Goal: Navigation & Orientation: Find specific page/section

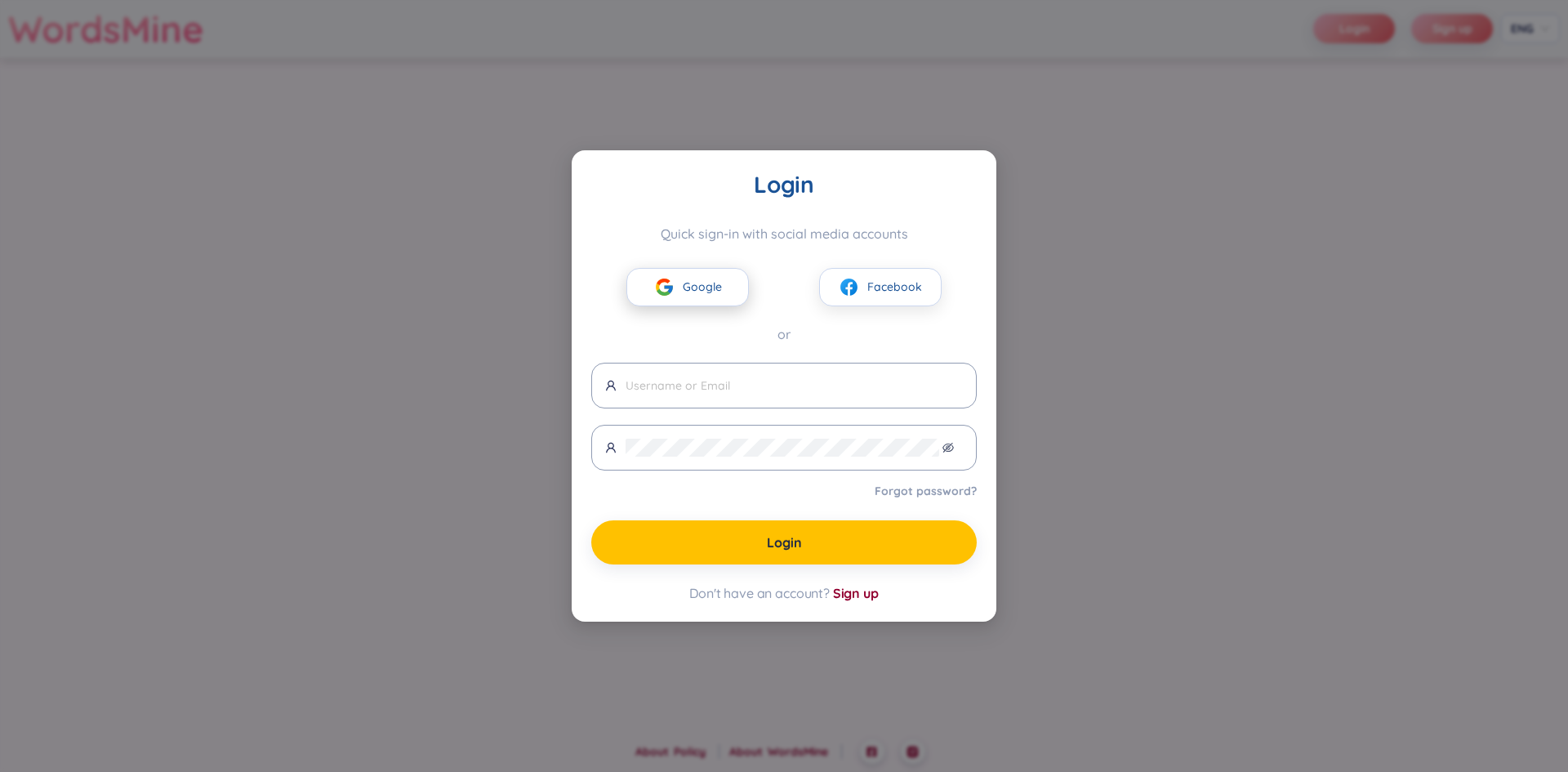
click at [671, 286] on img at bounding box center [664, 287] width 20 height 20
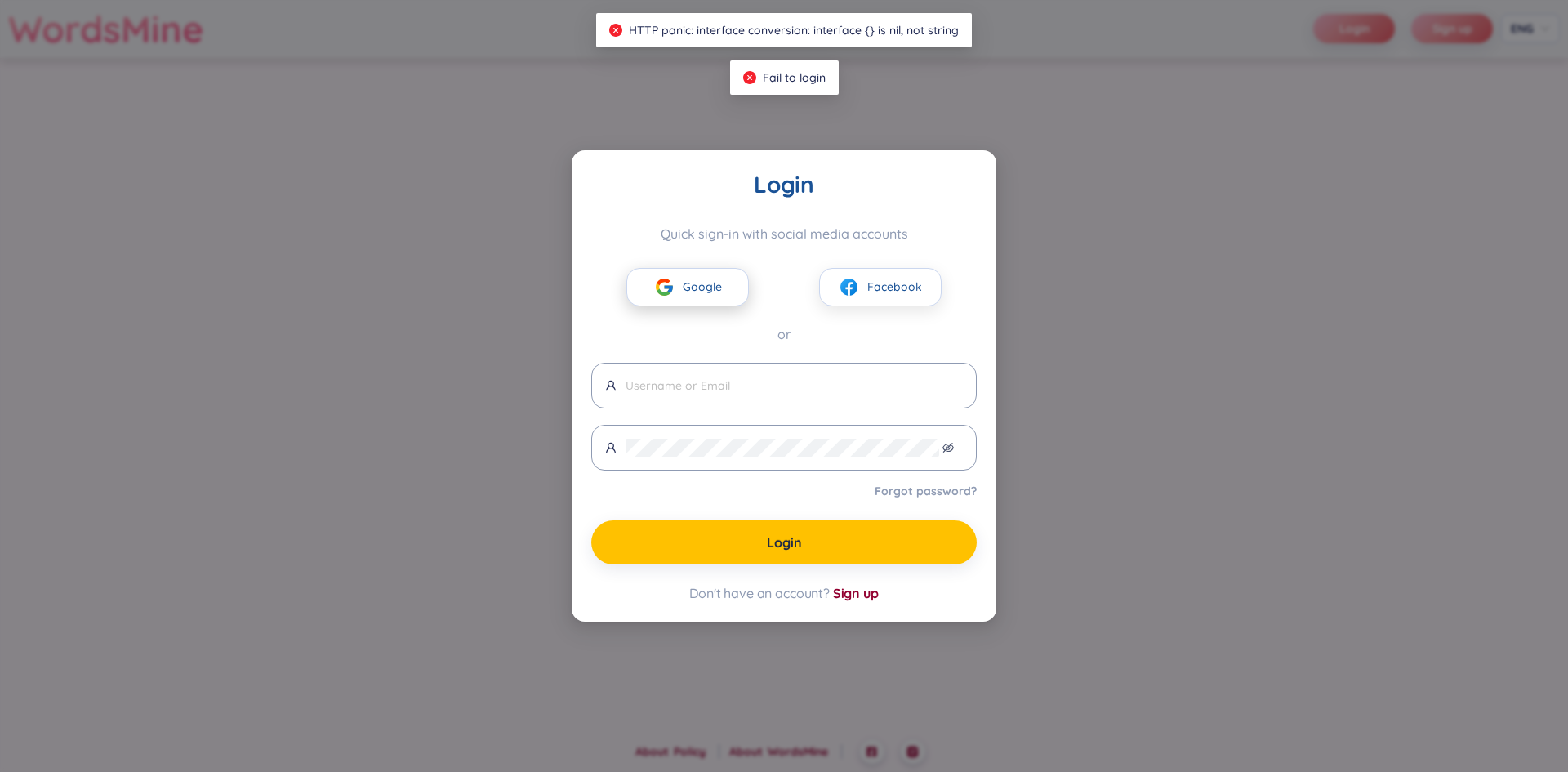
click at [699, 283] on span "Google" at bounding box center [702, 287] width 39 height 18
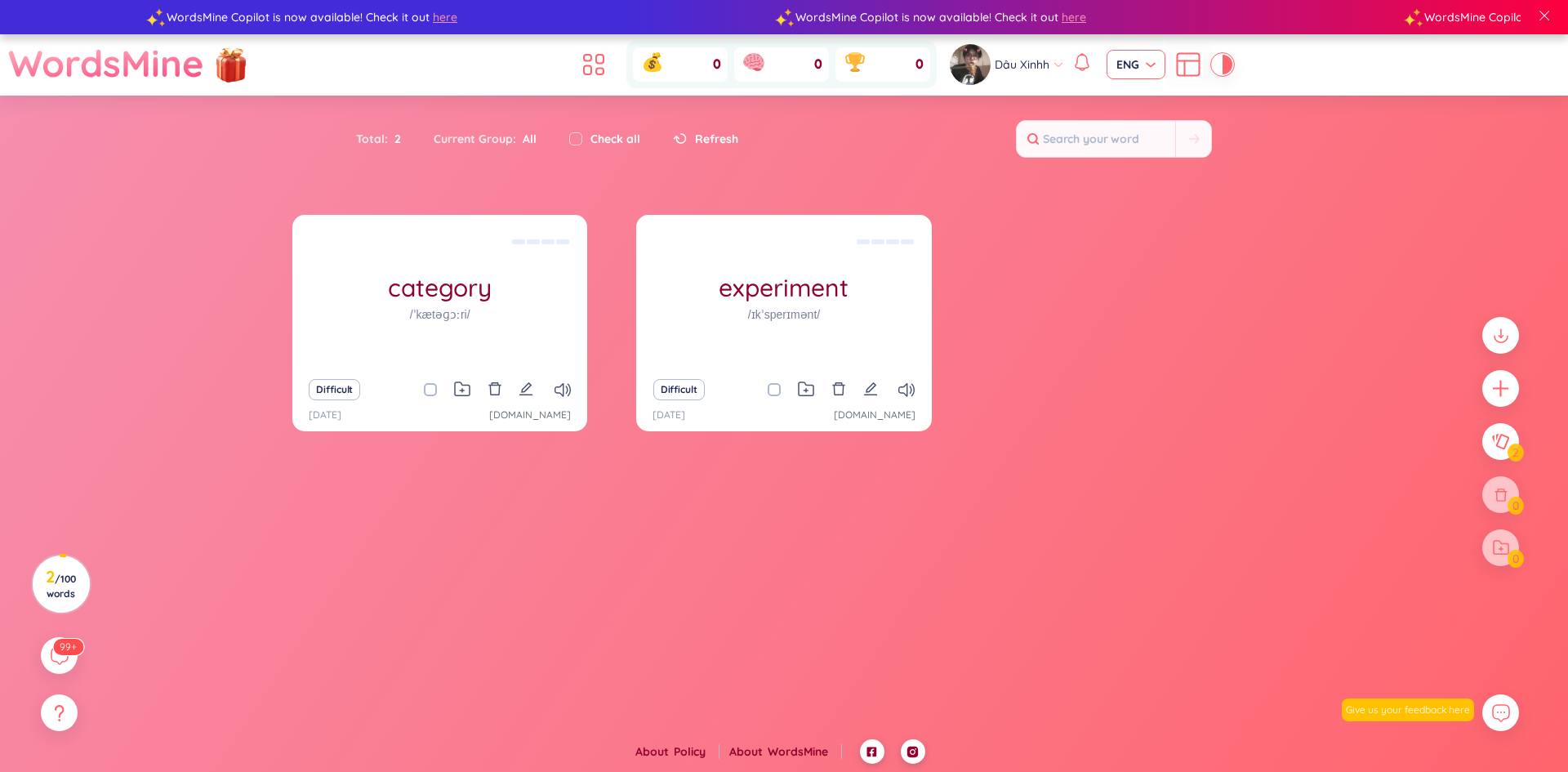
click at [1123, 73] on span "ENG" at bounding box center [1135, 64] width 39 height 17
click at [1123, 92] on div "VIE" at bounding box center [1134, 99] width 39 height 18
click at [1131, 55] on input "search" at bounding box center [1130, 62] width 28 height 25
click at [1138, 127] on div "ENG" at bounding box center [1134, 125] width 39 height 18
drag, startPoint x: 1496, startPoint y: 455, endPoint x: 749, endPoint y: 732, distance: 796.7
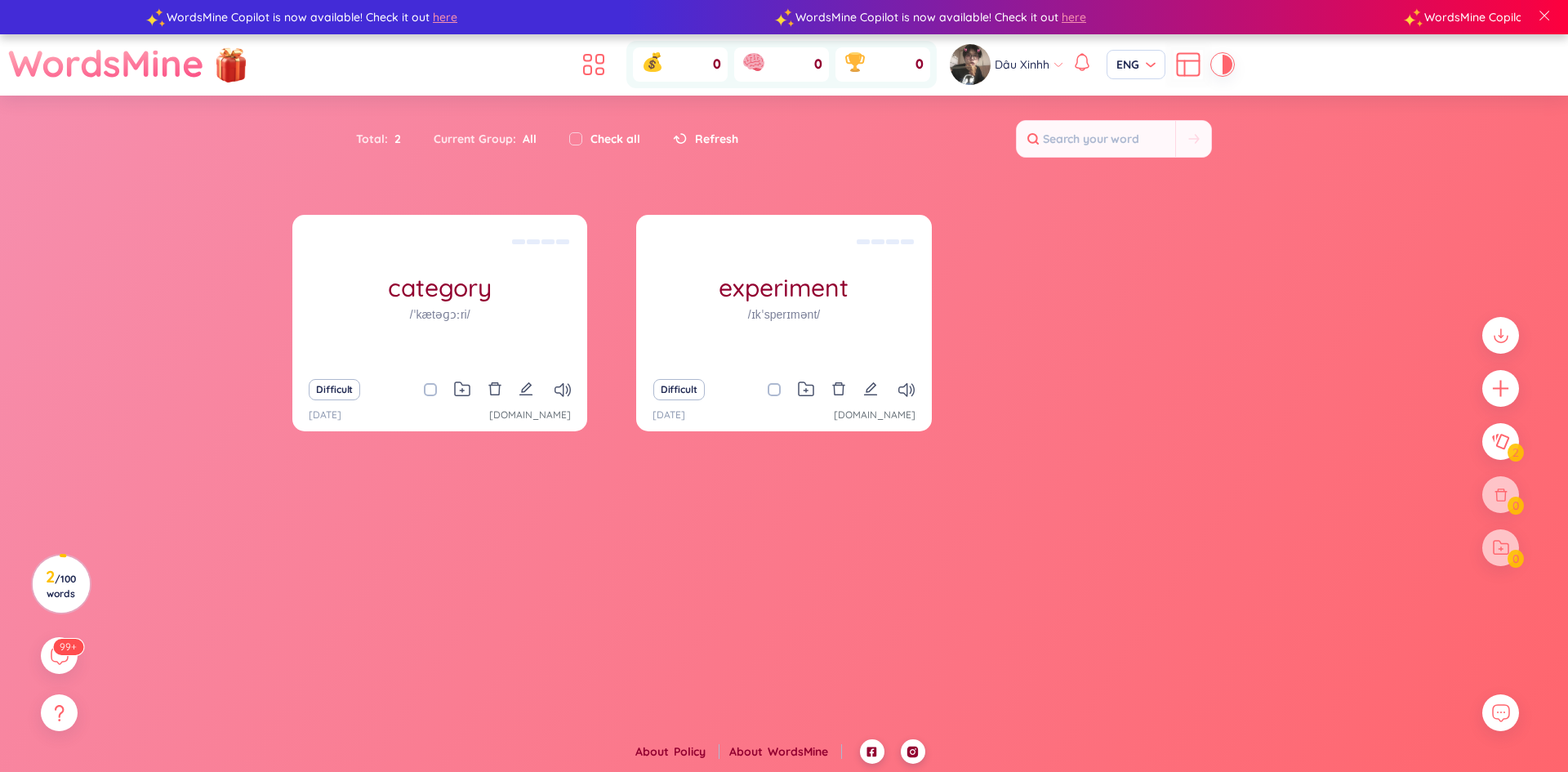
click at [1292, 659] on section "Sort Alphabet Ascending Alphabet Descending Time-based Ascending Time-based Des…" at bounding box center [784, 387] width 1568 height 583
click at [57, 665] on icon at bounding box center [58, 654] width 19 height 19
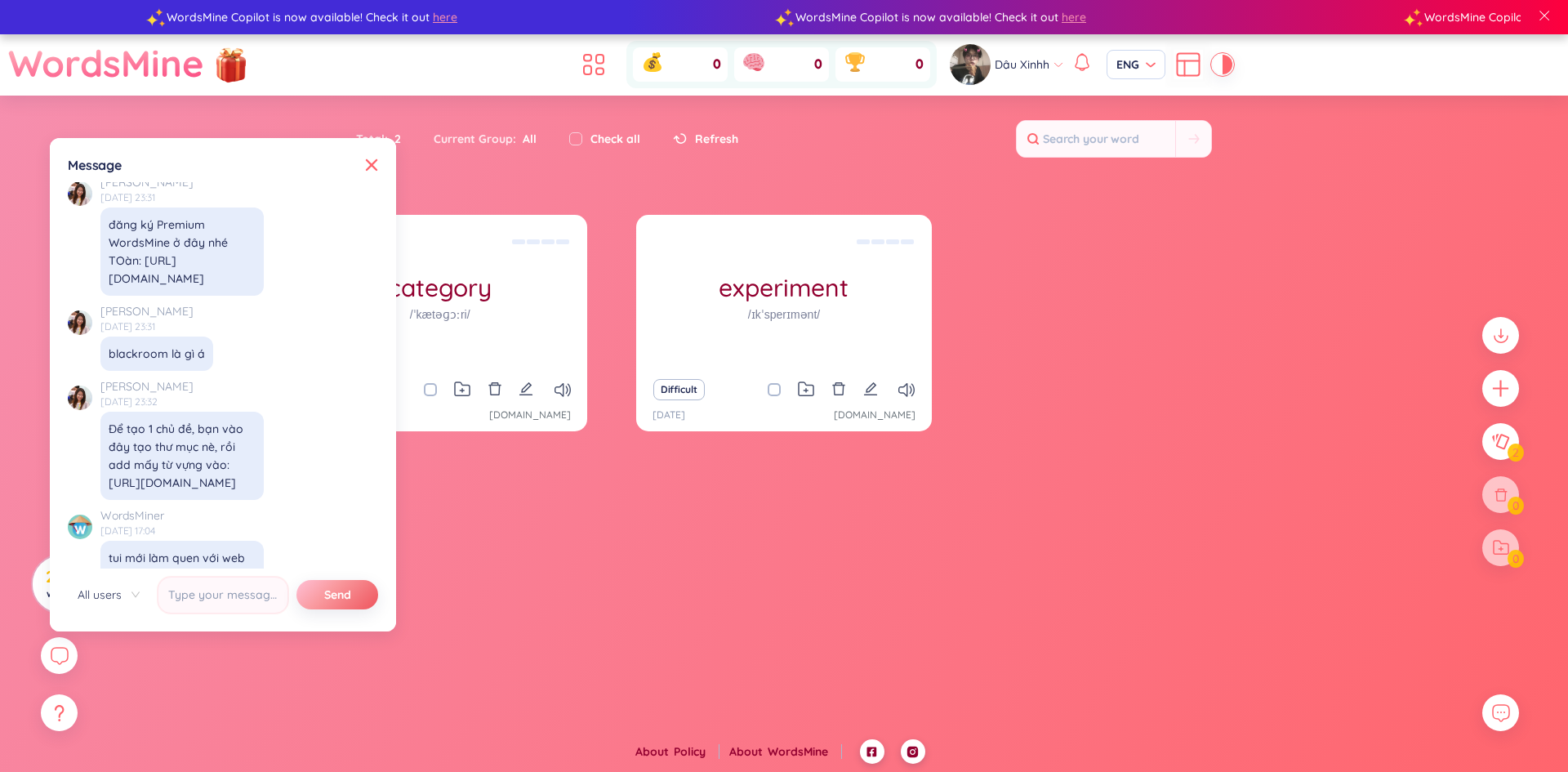
scroll to position [16602, 0]
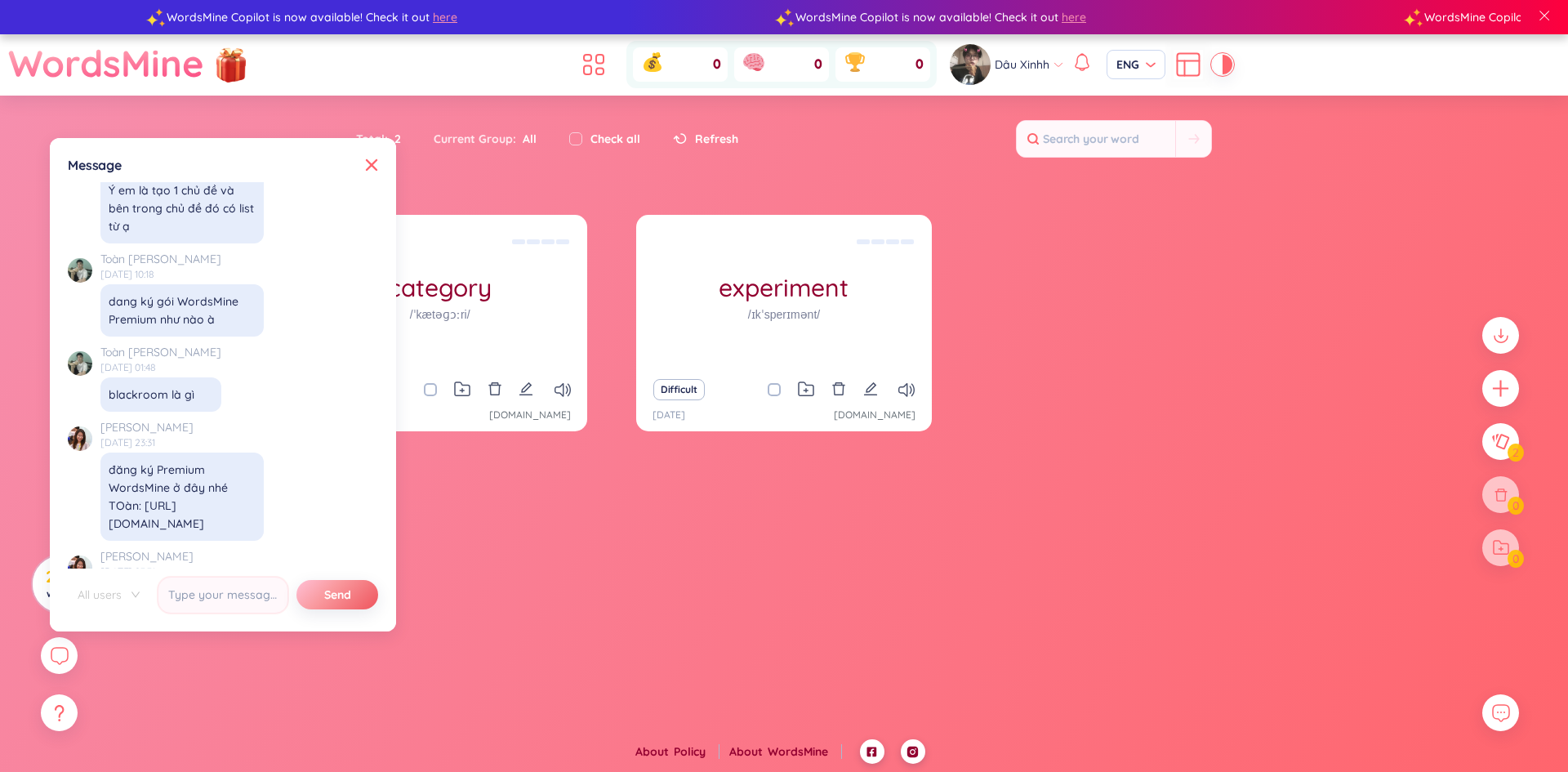
click at [100, 596] on span "All users" at bounding box center [108, 595] width 62 height 25
click at [111, 652] on div "SeedBae" at bounding box center [108, 653] width 62 height 18
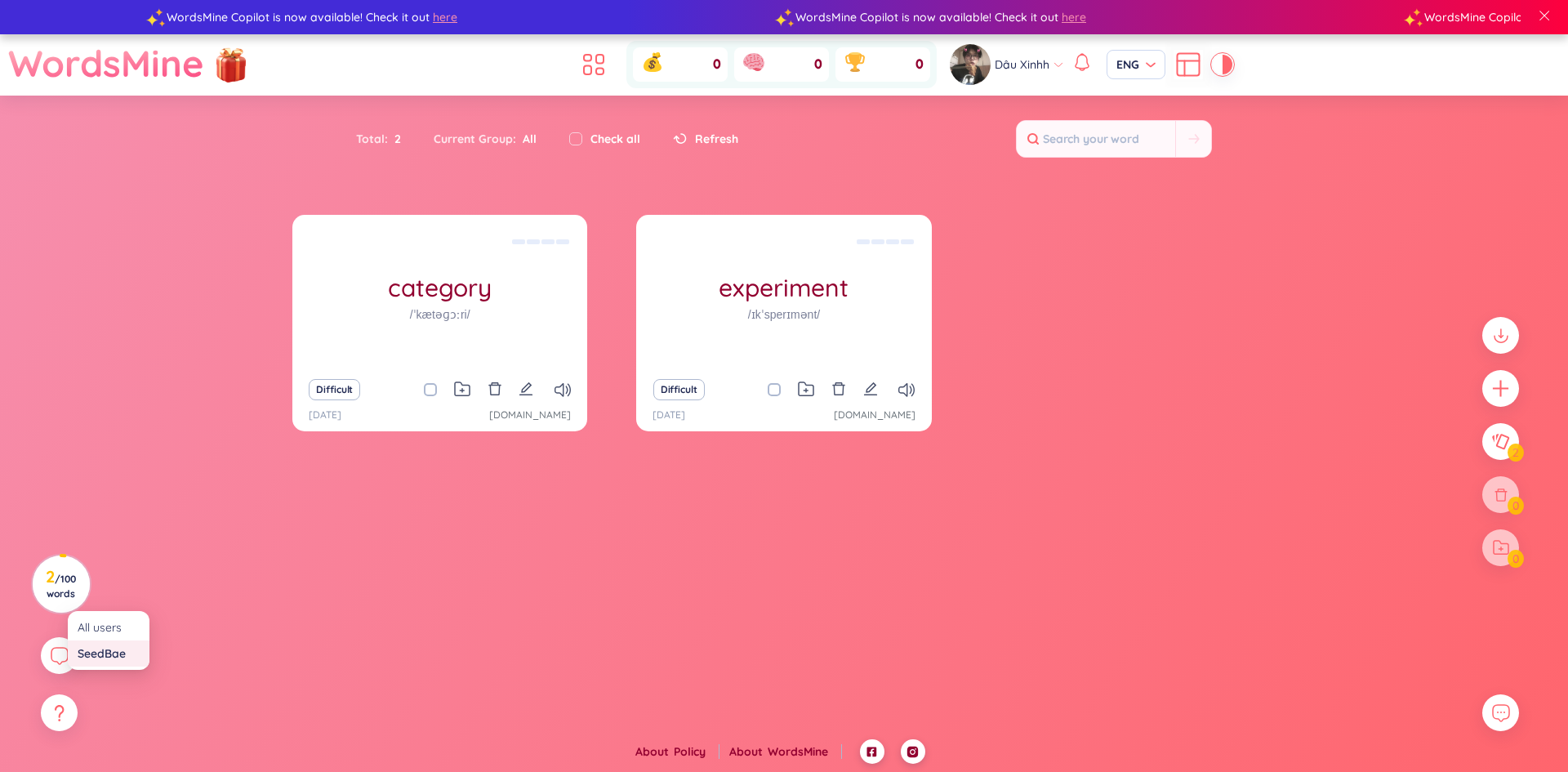
scroll to position [0, 0]
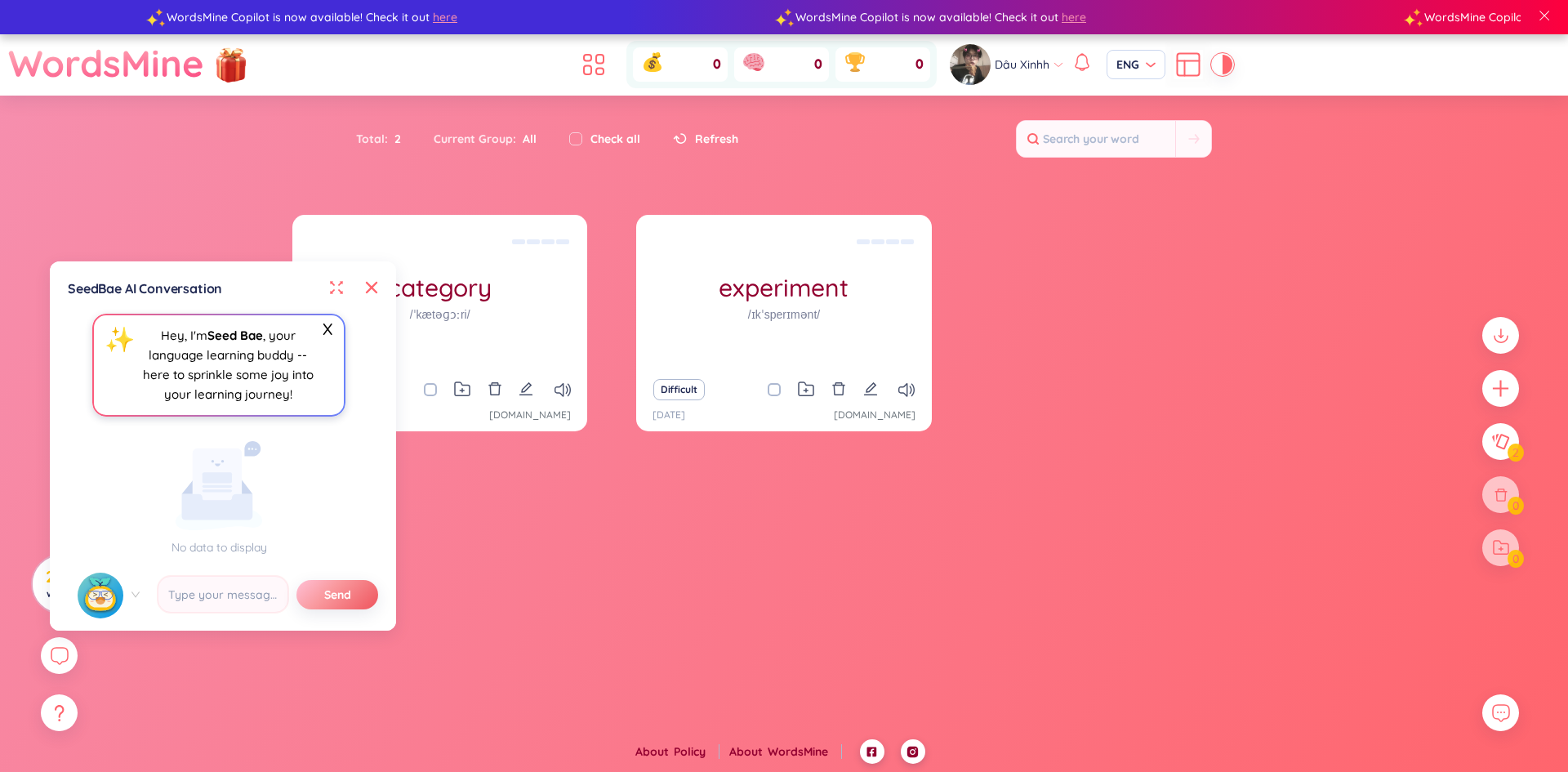
click at [378, 290] on div "SeedBae AI Conversation X ✨ Hey, I'm Seed Bae , your language learning buddy --…" at bounding box center [223, 446] width 327 height 349
click at [370, 285] on icon at bounding box center [371, 288] width 11 height 11
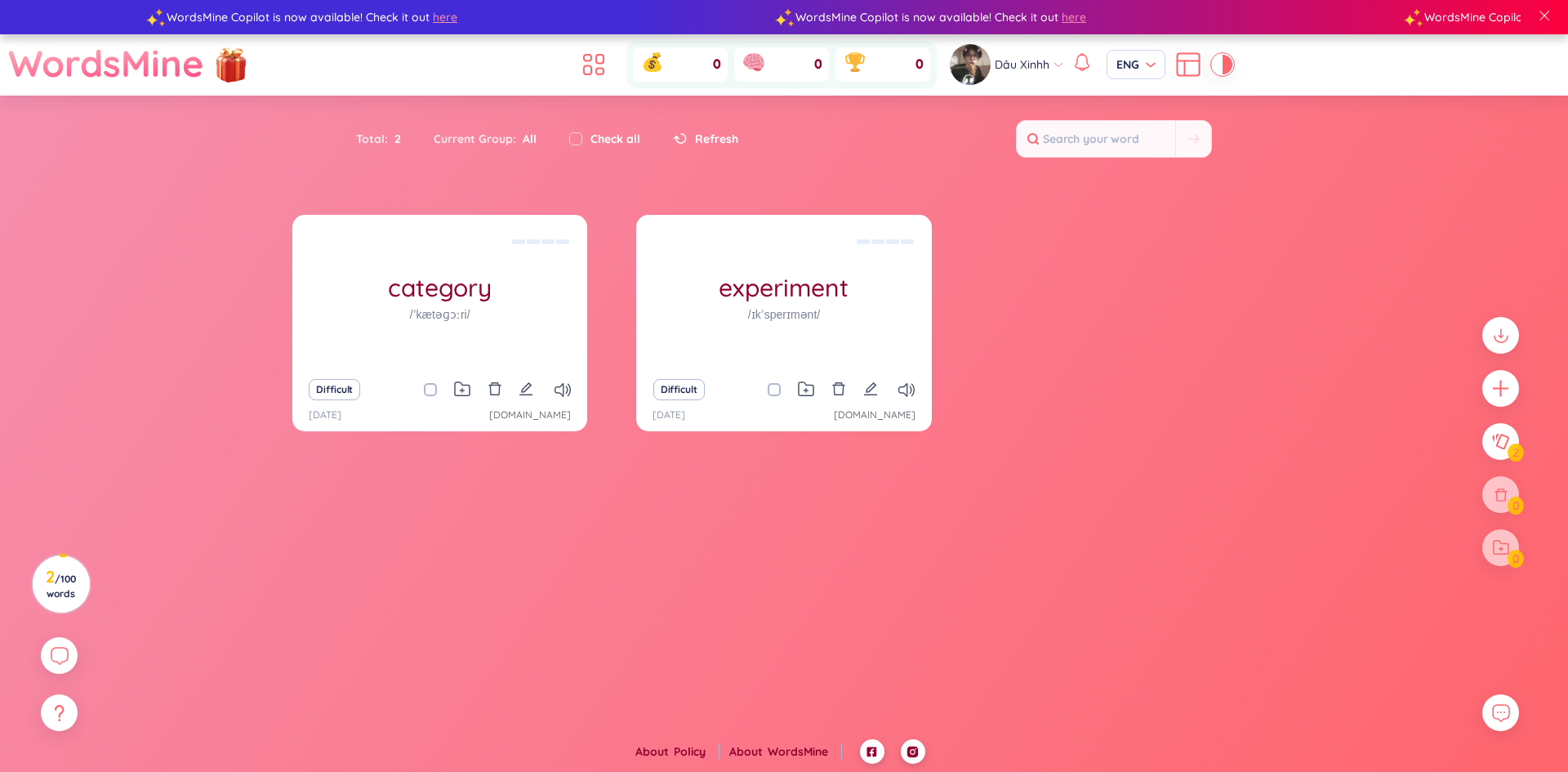
click at [1178, 55] on icon at bounding box center [1188, 64] width 29 height 29
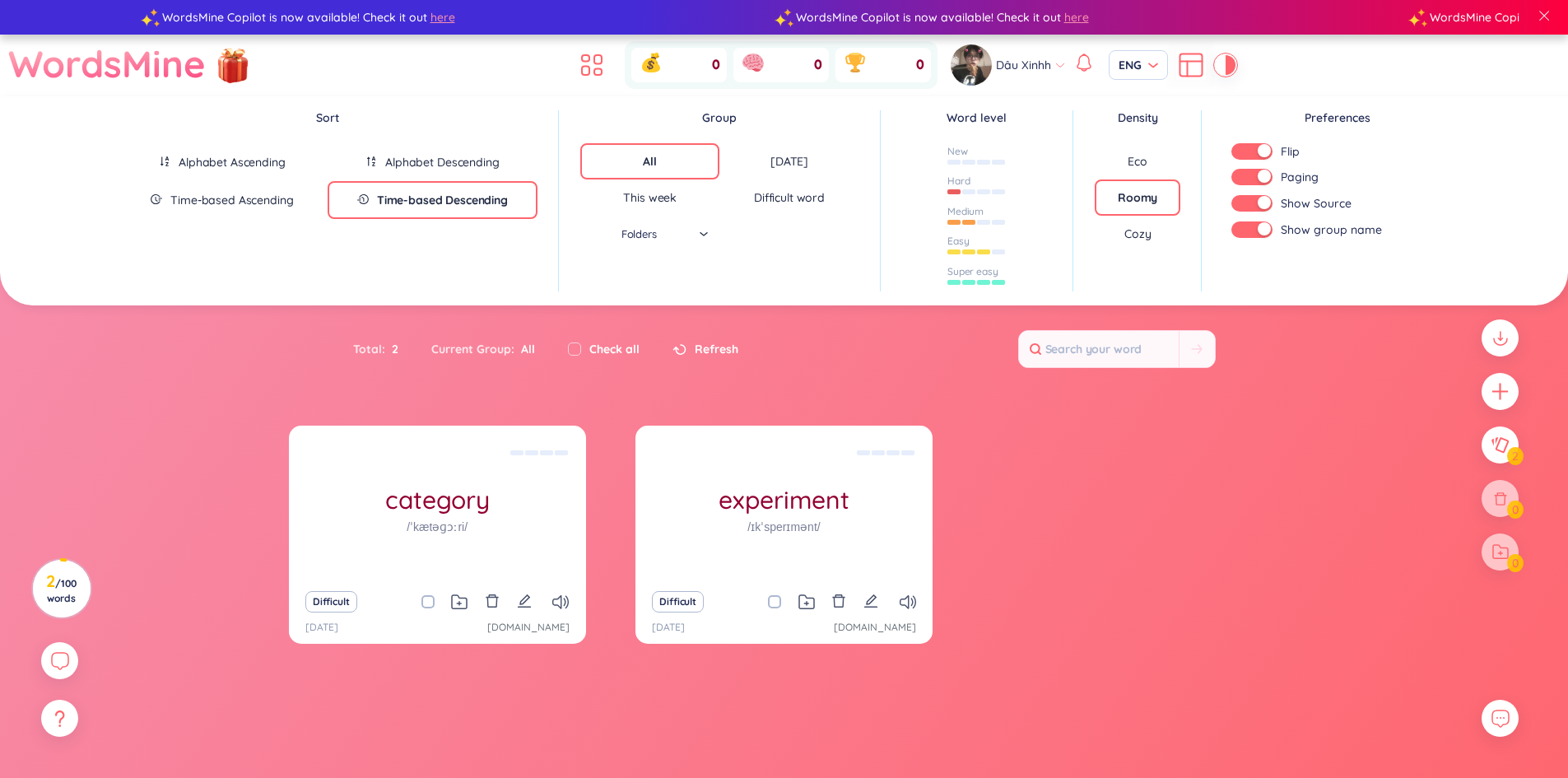
click at [1126, 250] on div "Cozy" at bounding box center [1137, 233] width 85 height 36
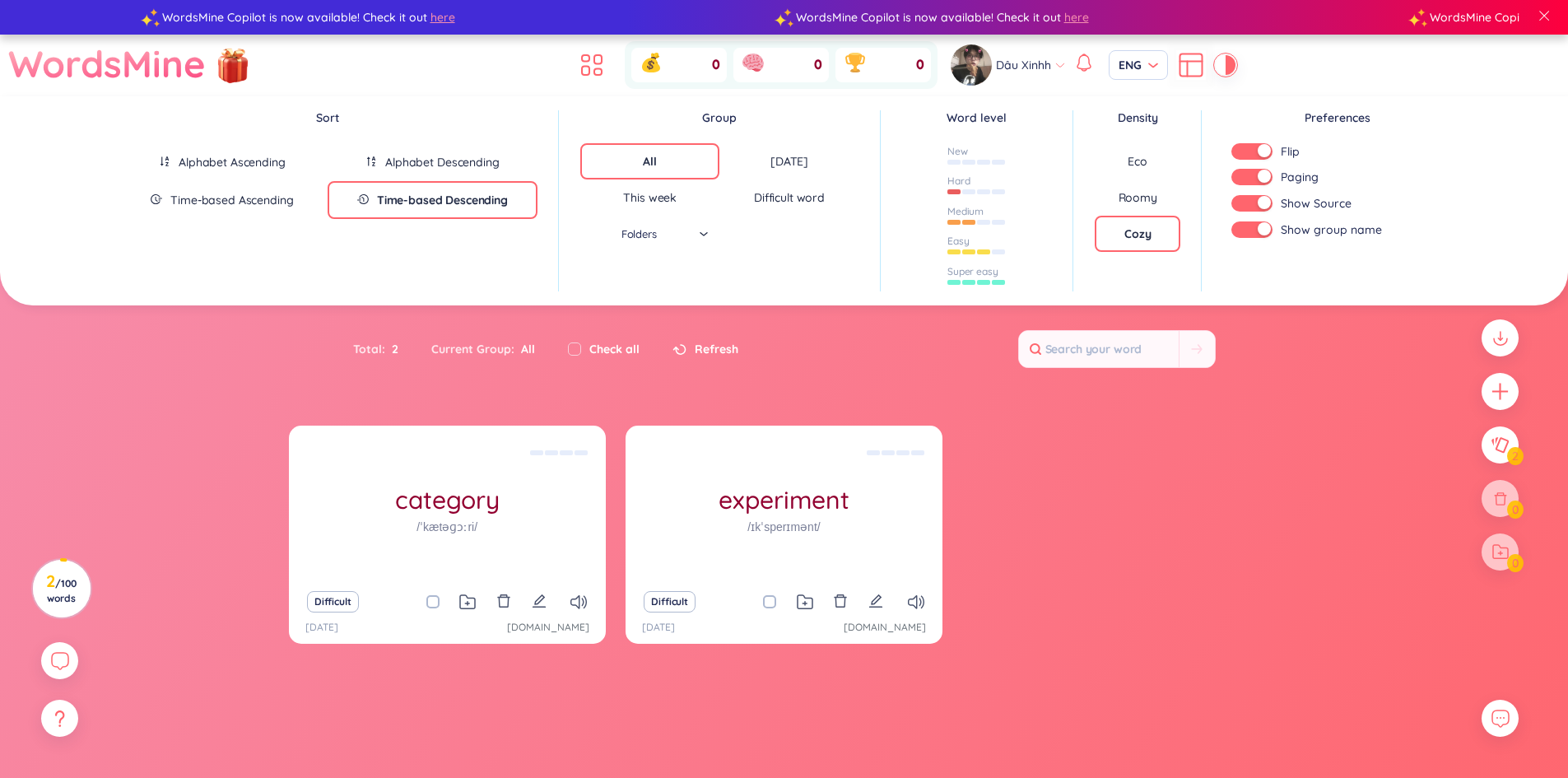
click at [1126, 193] on div "Roomy" at bounding box center [1138, 197] width 39 height 17
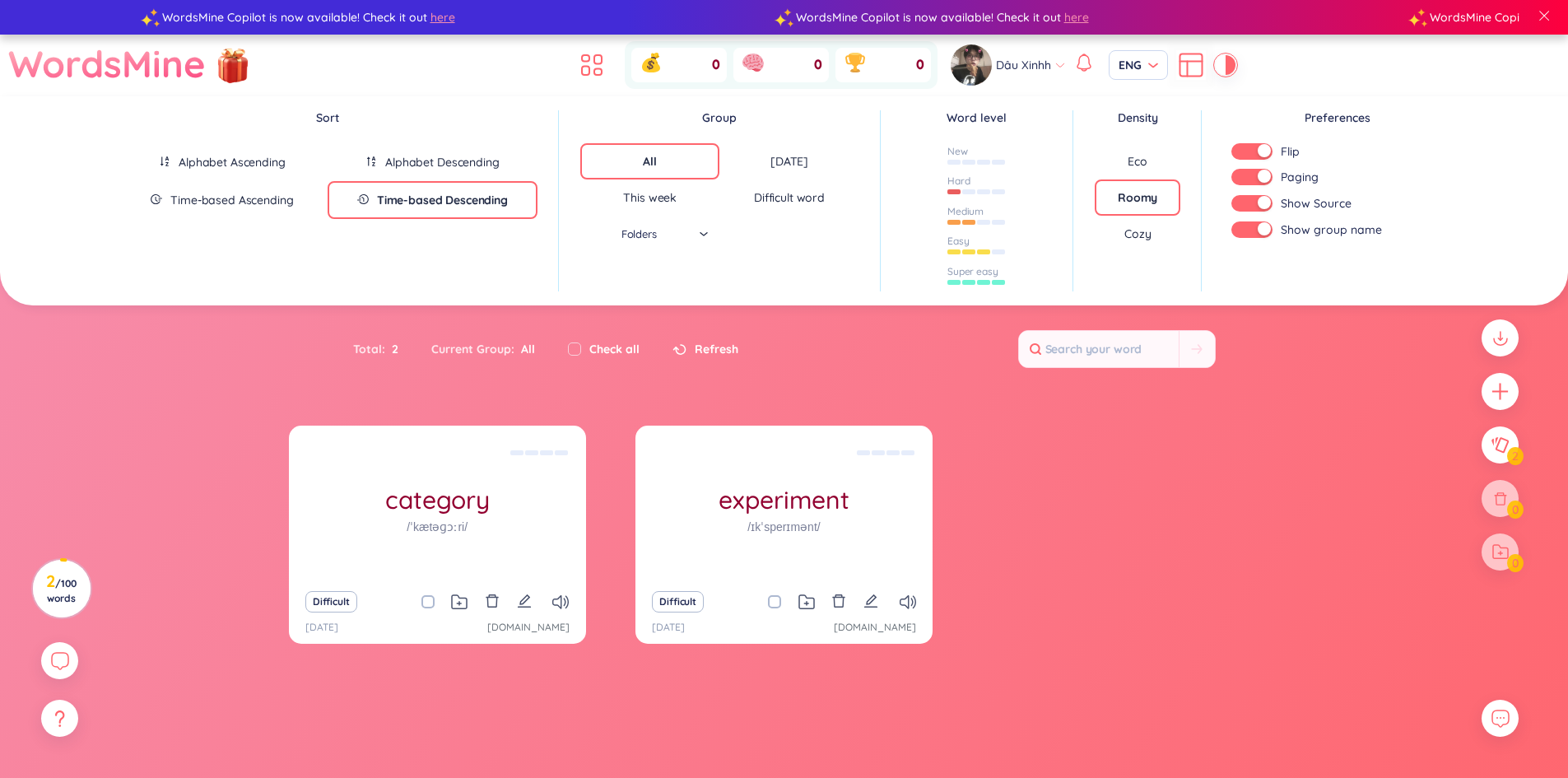
click at [1125, 232] on div "Cozy" at bounding box center [1137, 234] width 26 height 17
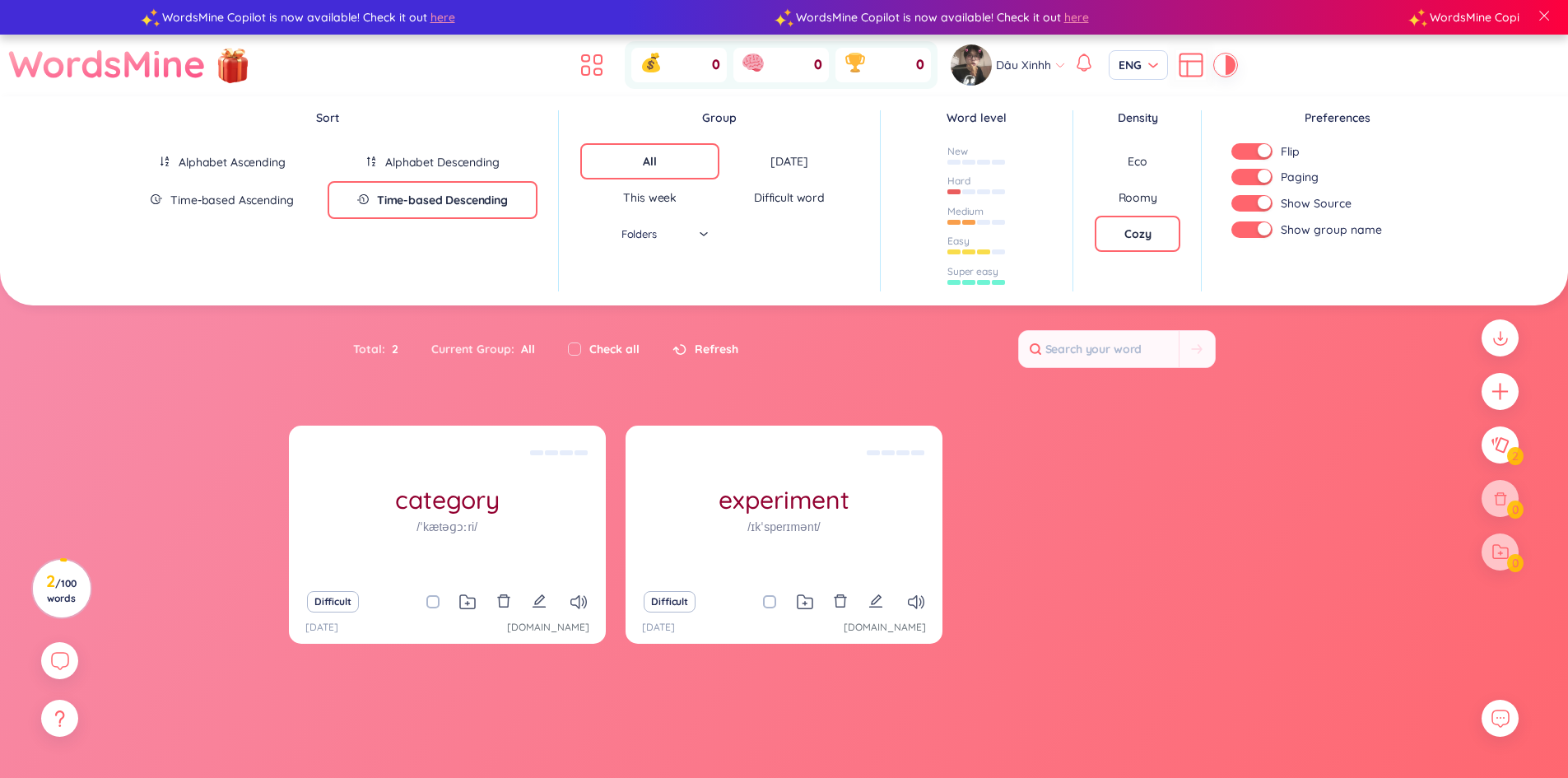
click at [1130, 189] on div "Roomy" at bounding box center [1138, 197] width 39 height 17
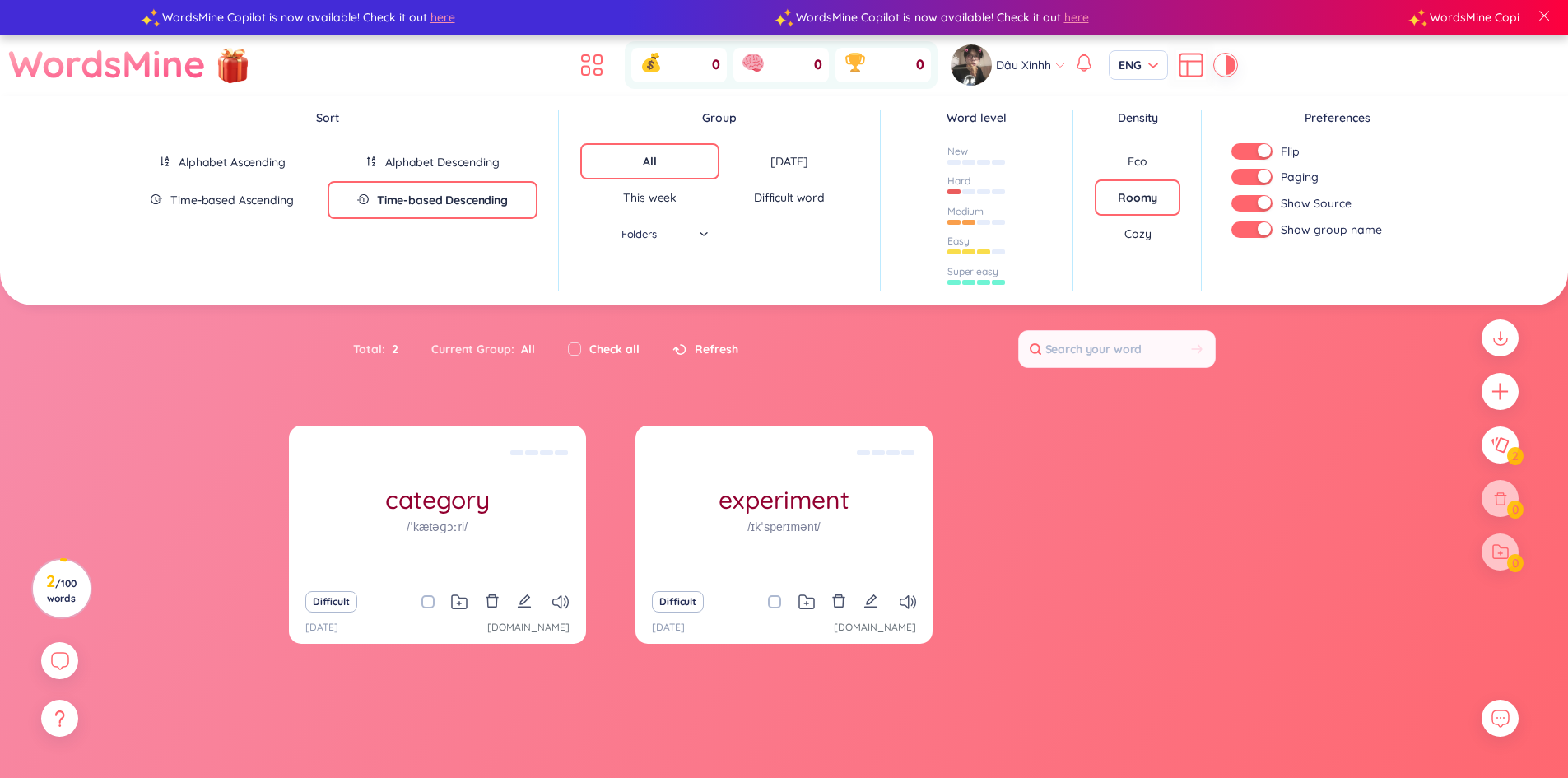
click at [1136, 150] on div "Eco" at bounding box center [1137, 161] width 85 height 36
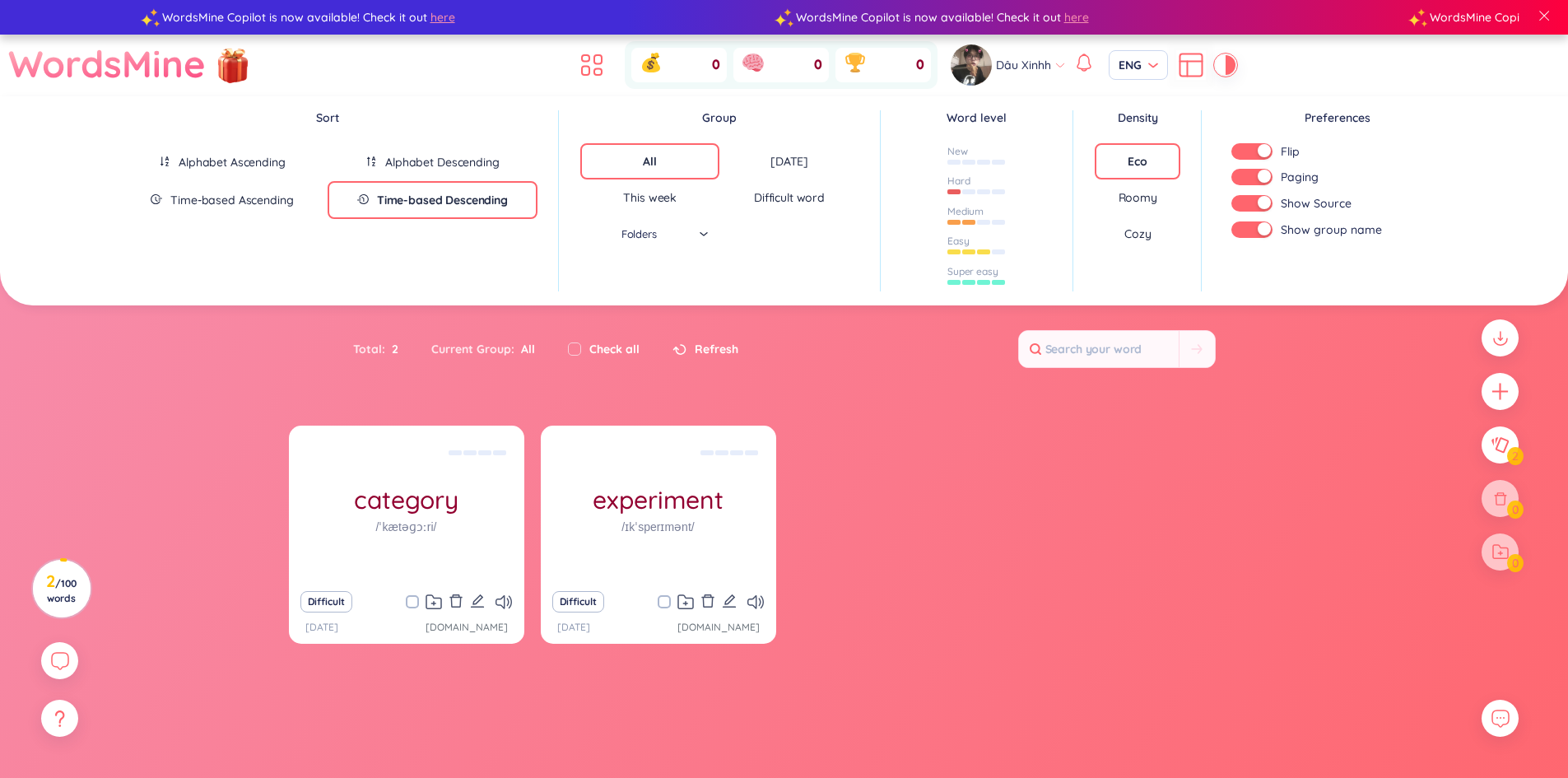
click at [1135, 192] on div "Roomy" at bounding box center [1138, 197] width 39 height 17
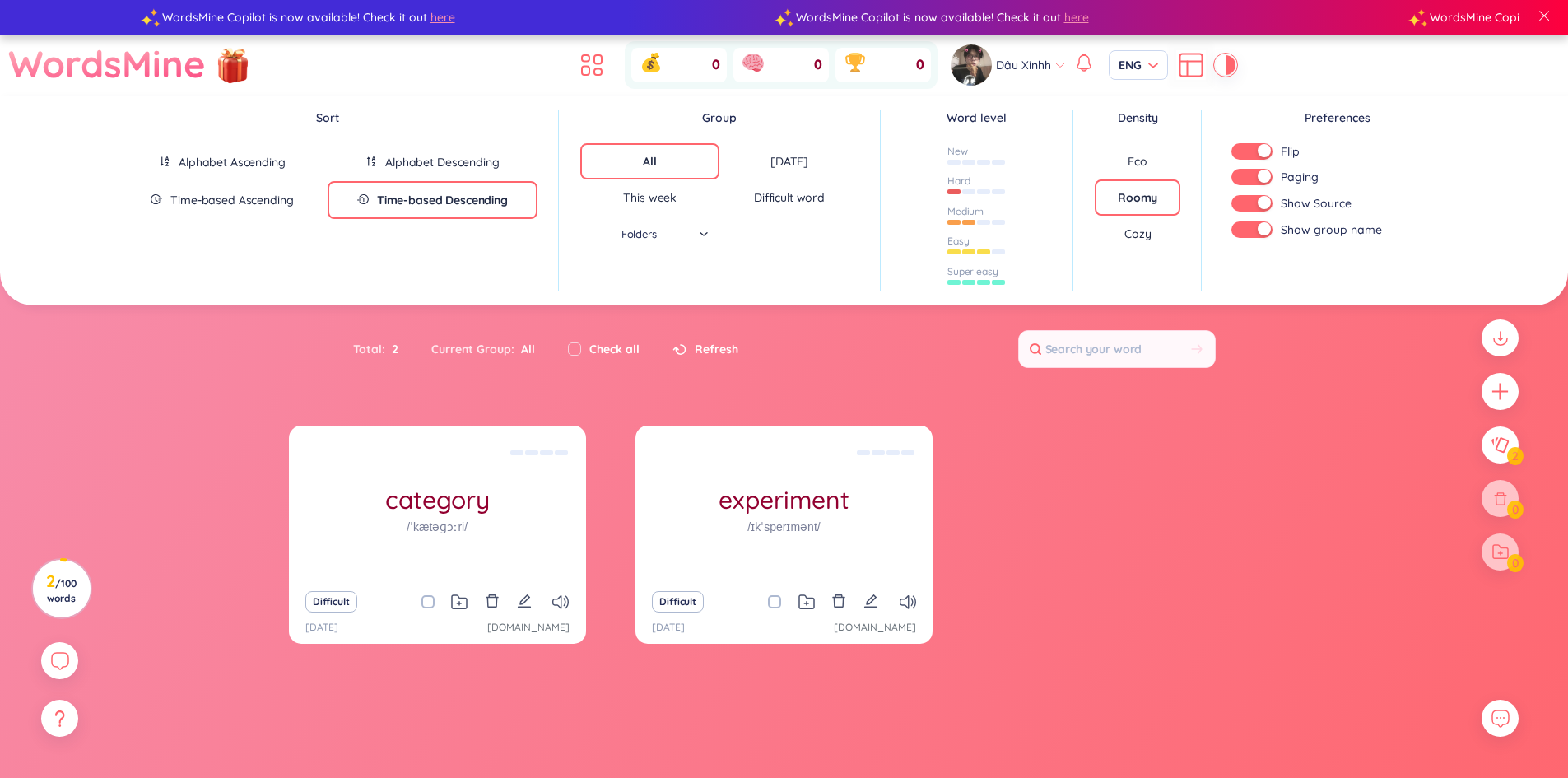
click at [1131, 229] on div "Cozy" at bounding box center [1137, 234] width 26 height 17
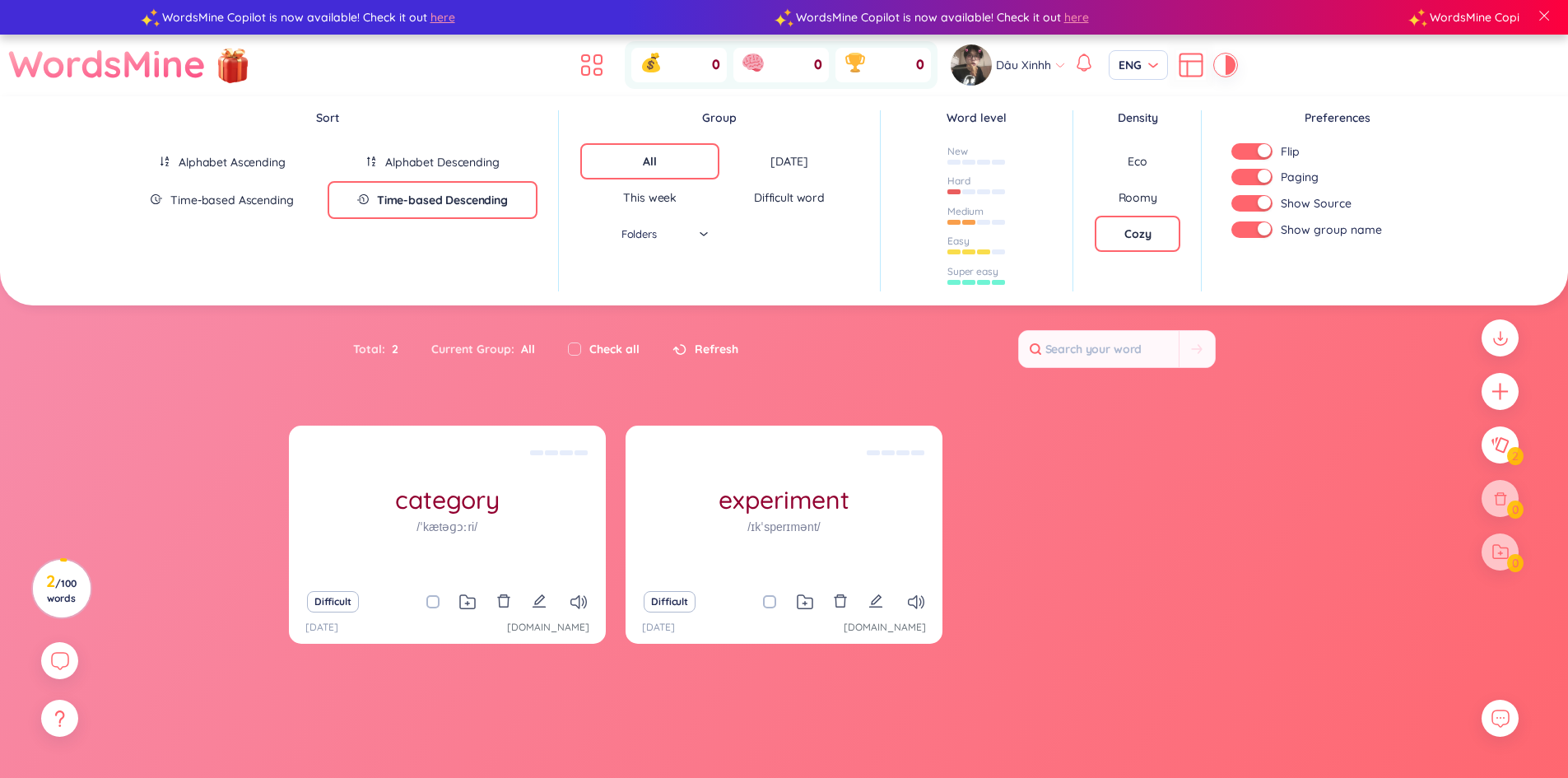
click at [1155, 197] on div "Roomy" at bounding box center [1138, 197] width 39 height 17
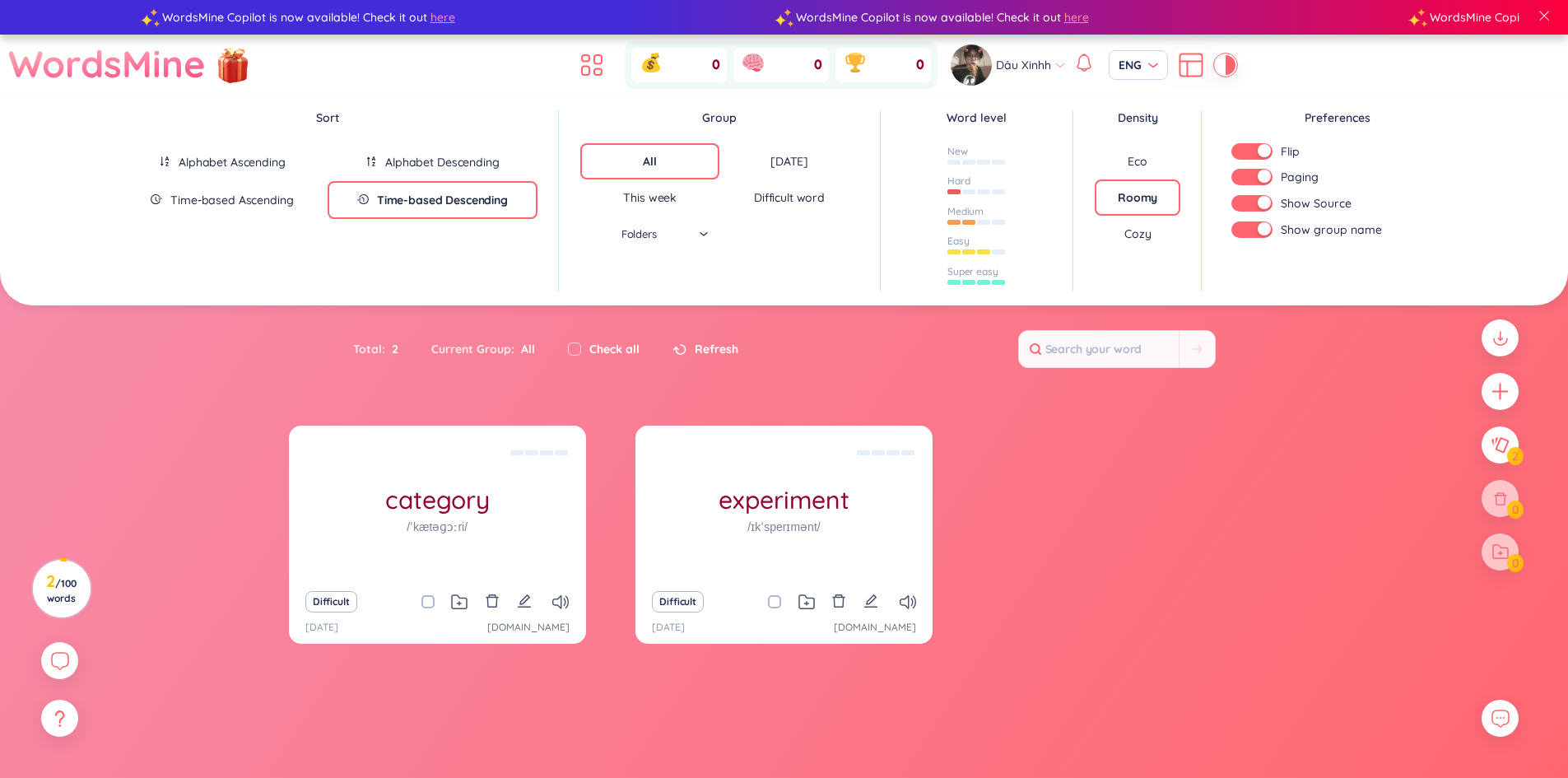
click at [1142, 236] on div "Cozy" at bounding box center [1137, 234] width 26 height 17
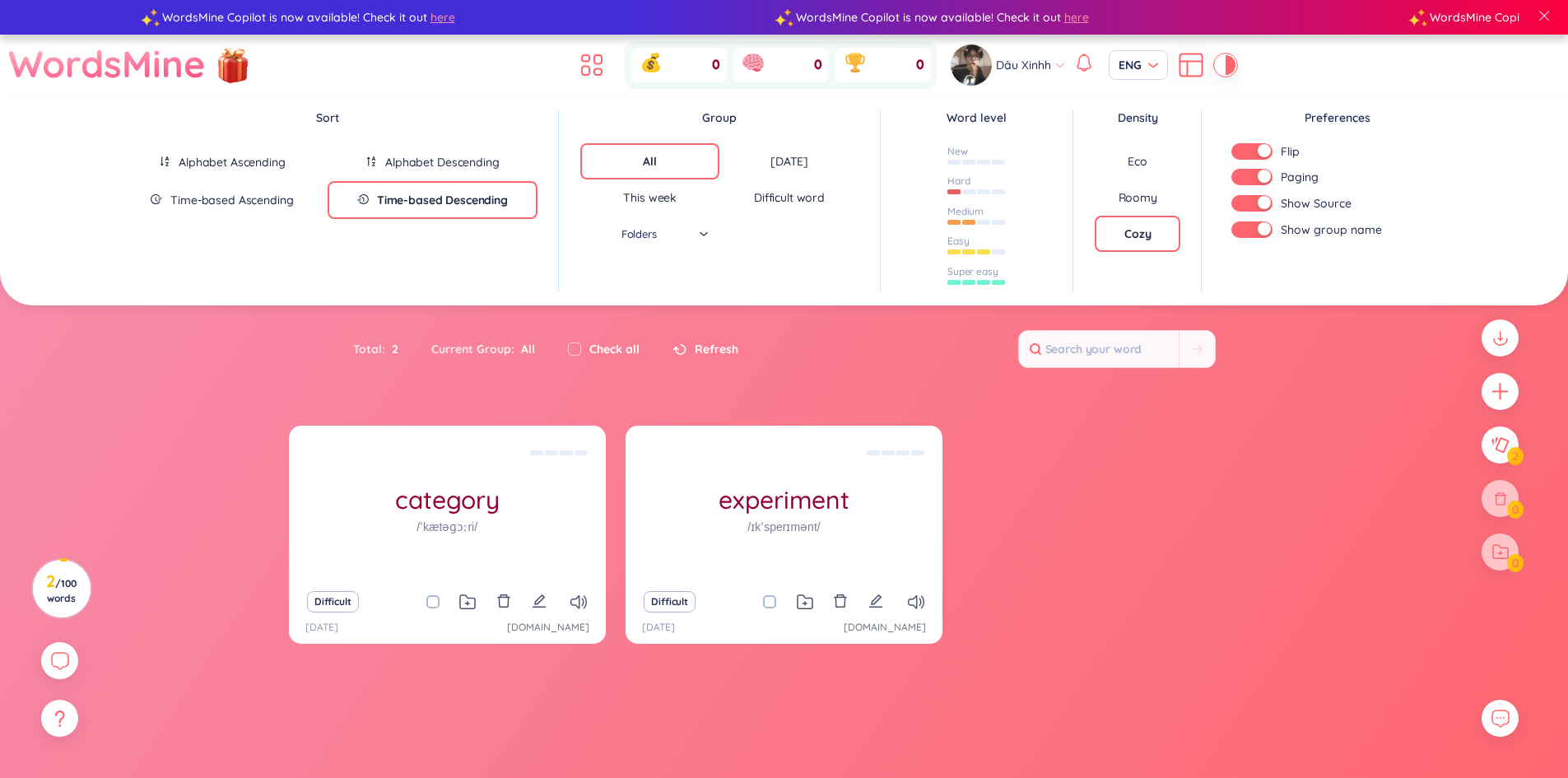
click at [1137, 196] on div "Roomy" at bounding box center [1138, 197] width 39 height 17
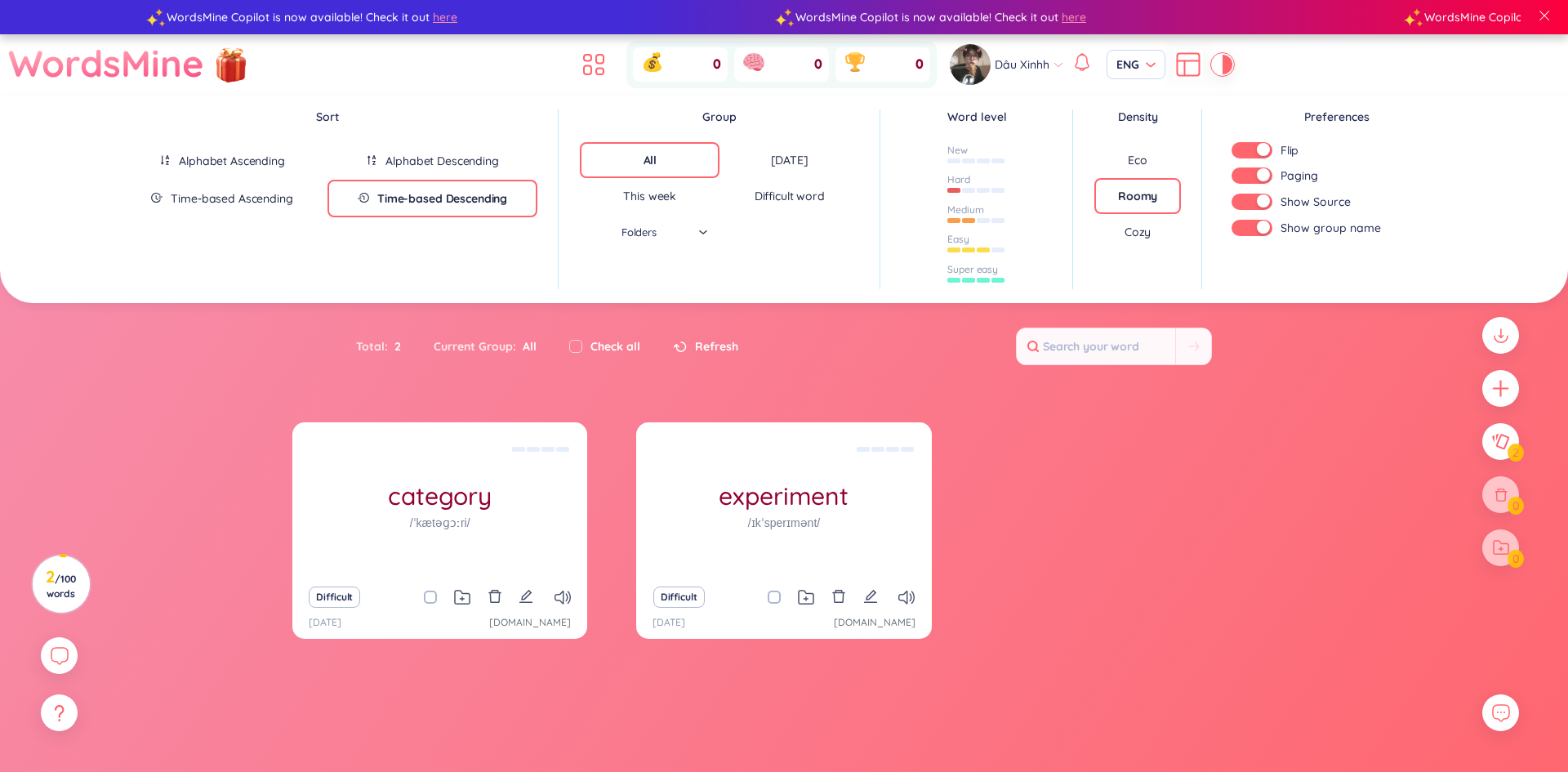
click at [1111, 408] on section "Sort Alphabet Ascending Alphabet Descending Time-based Ascending Time-based Des…" at bounding box center [784, 491] width 1568 height 791
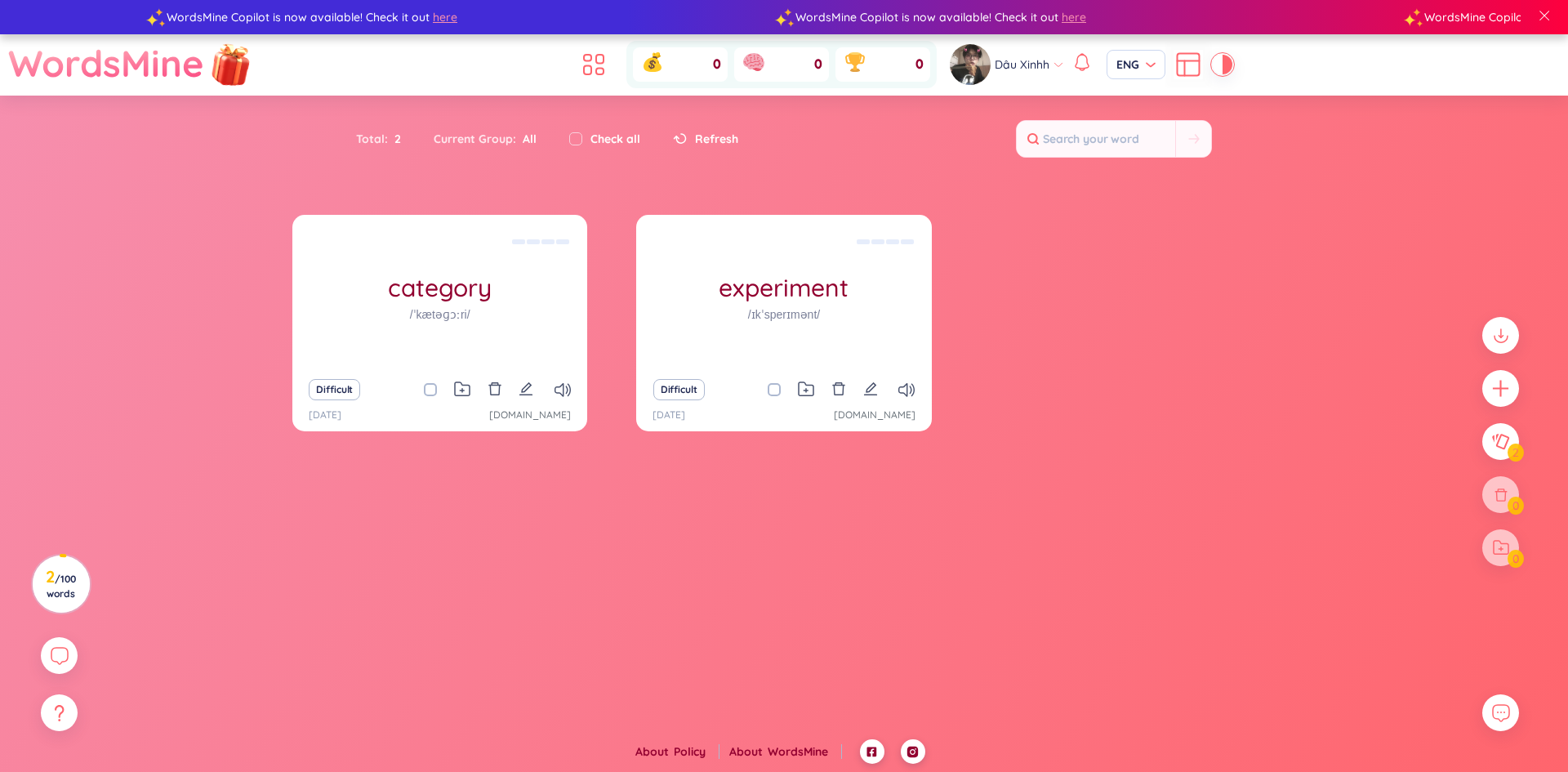
click at [242, 65] on img at bounding box center [231, 65] width 49 height 64
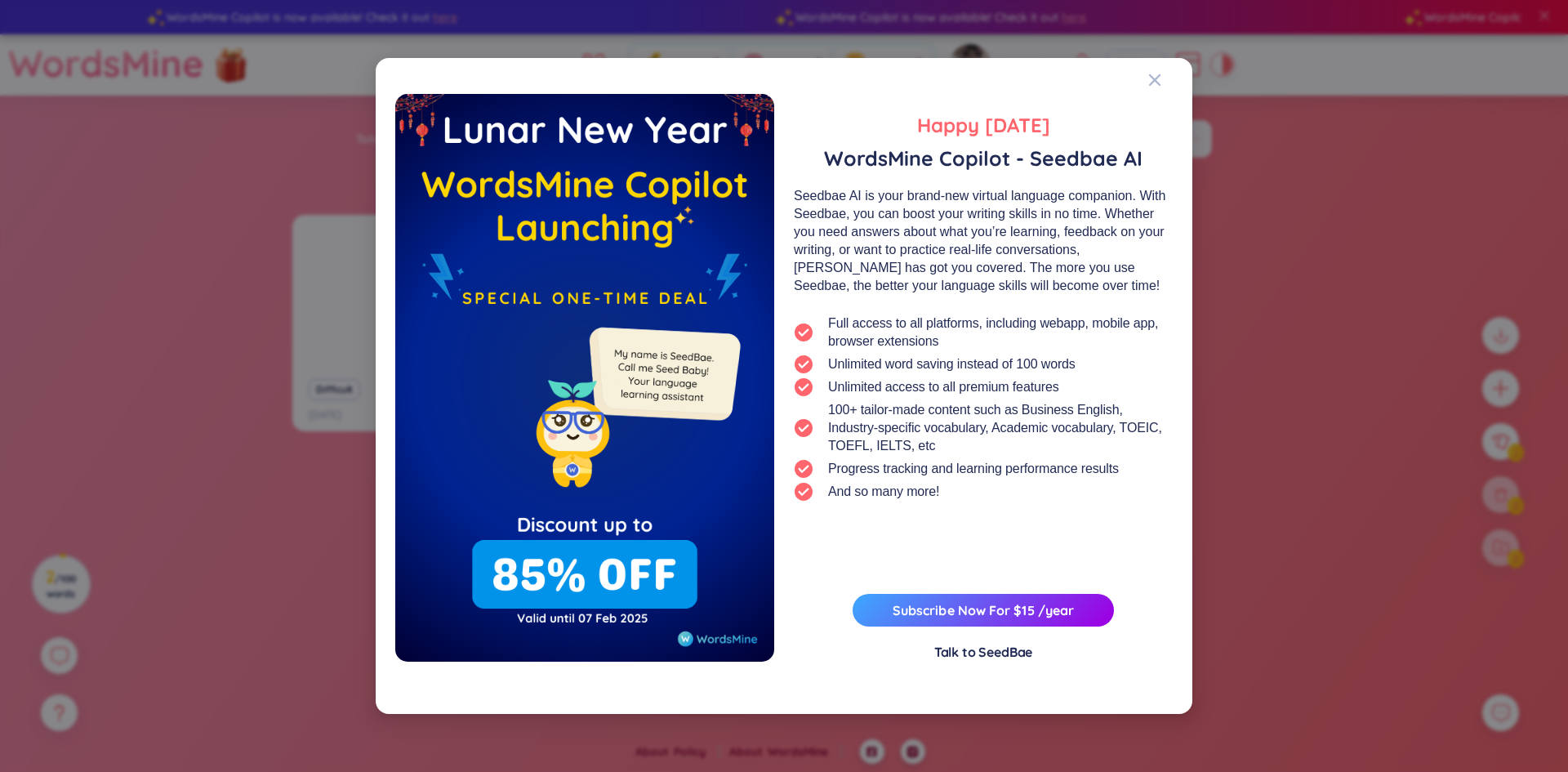
click at [1184, 345] on div "Happy [DATE] WordsMine Copilot - Seedbae AI Seedbae AI is your brand-new virtua…" at bounding box center [784, 385] width 817 height 655
click at [1240, 327] on div "Happy [DATE] WordsMine Copilot - Seedbae AI Seedbae AI is your brand-new virtua…" at bounding box center [784, 386] width 1568 height 772
